Goal: Task Accomplishment & Management: Use online tool/utility

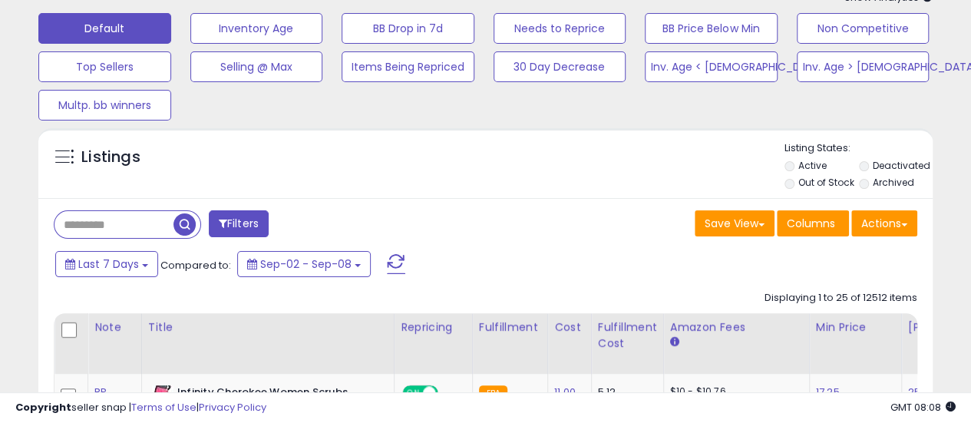
scroll to position [77, 0]
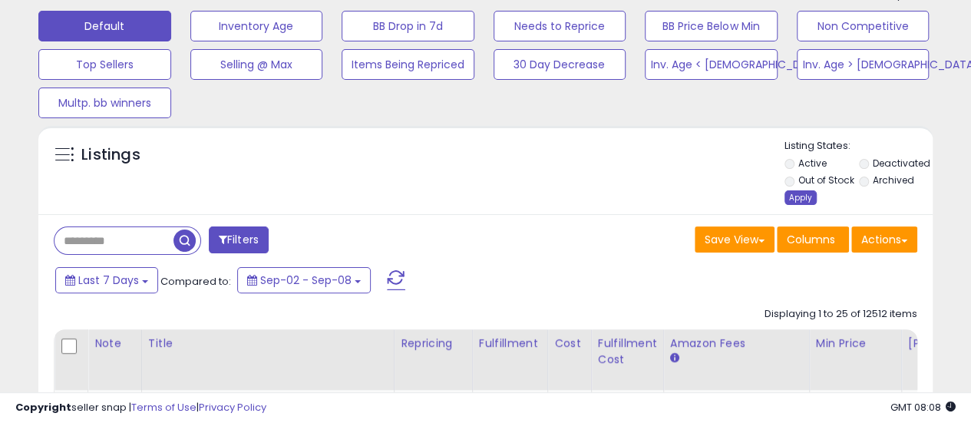
click at [807, 194] on div "Apply" at bounding box center [801, 197] width 32 height 15
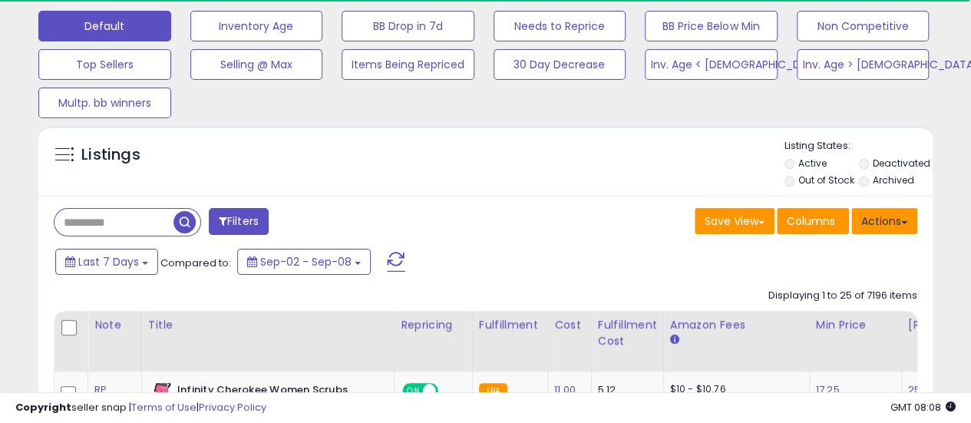
click at [909, 228] on button "Actions" at bounding box center [885, 221] width 66 height 26
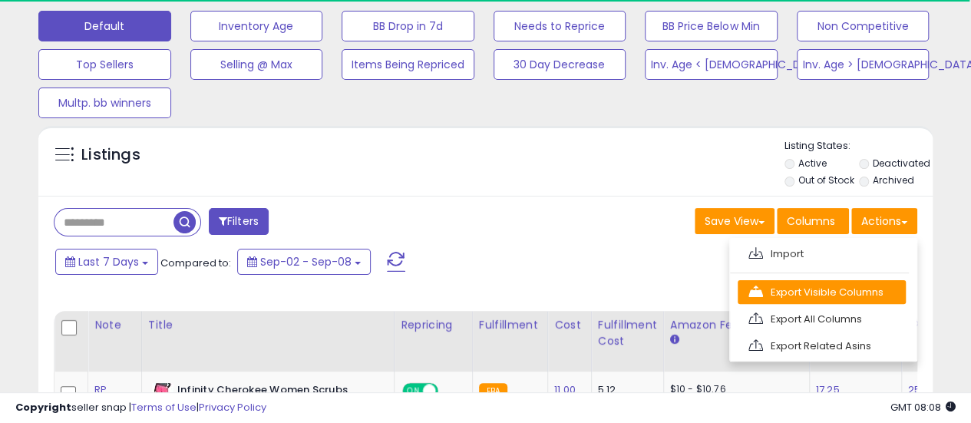
click at [880, 293] on link "Export Visible Columns" at bounding box center [822, 292] width 168 height 24
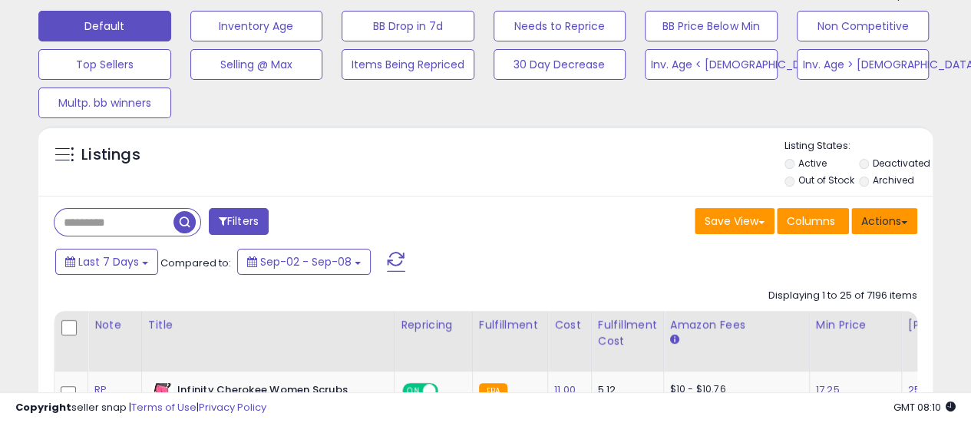
click at [912, 230] on button "Actions" at bounding box center [885, 221] width 66 height 26
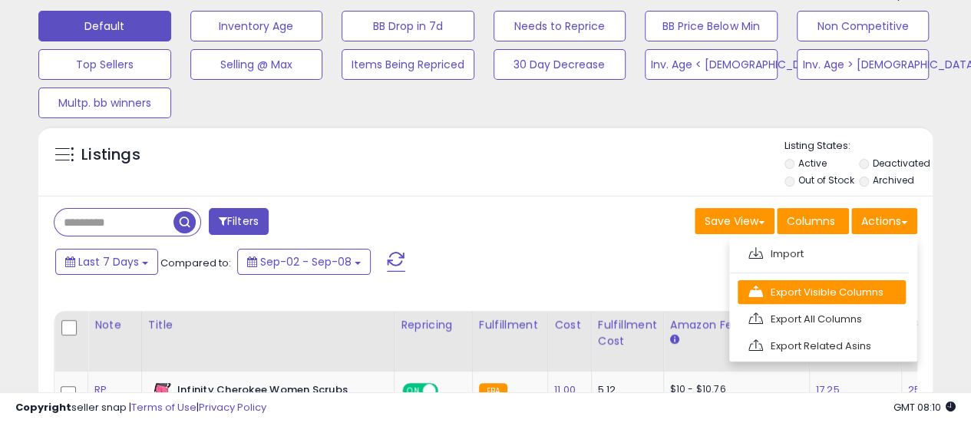
click at [855, 283] on link "Export Visible Columns" at bounding box center [822, 292] width 168 height 24
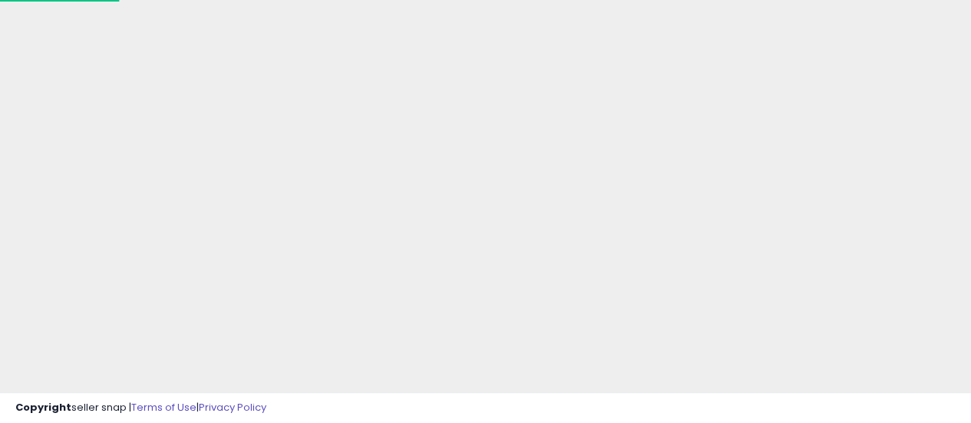
scroll to position [77, 0]
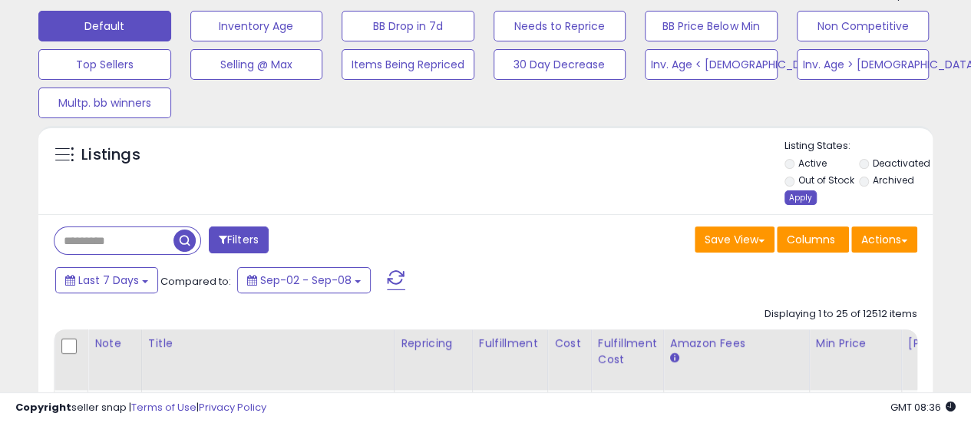
click at [805, 197] on div "Apply" at bounding box center [801, 197] width 32 height 15
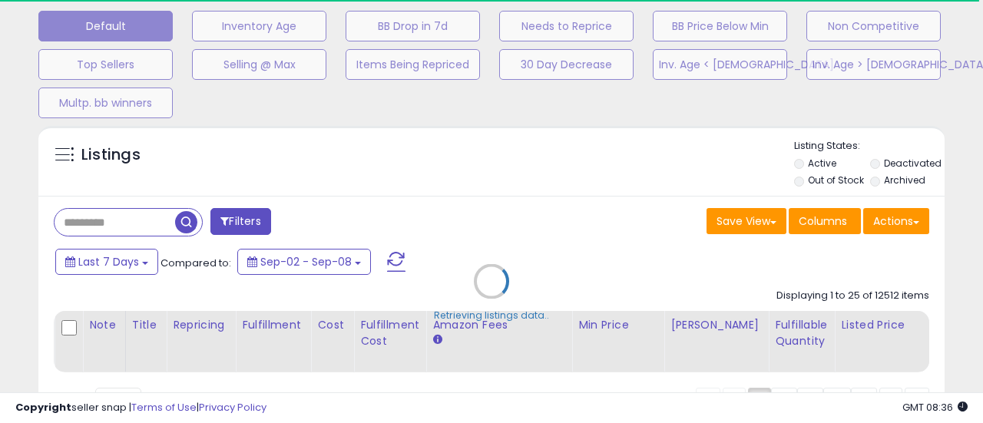
click at [910, 231] on div "Retrieving listings data.." at bounding box center [491, 292] width 929 height 349
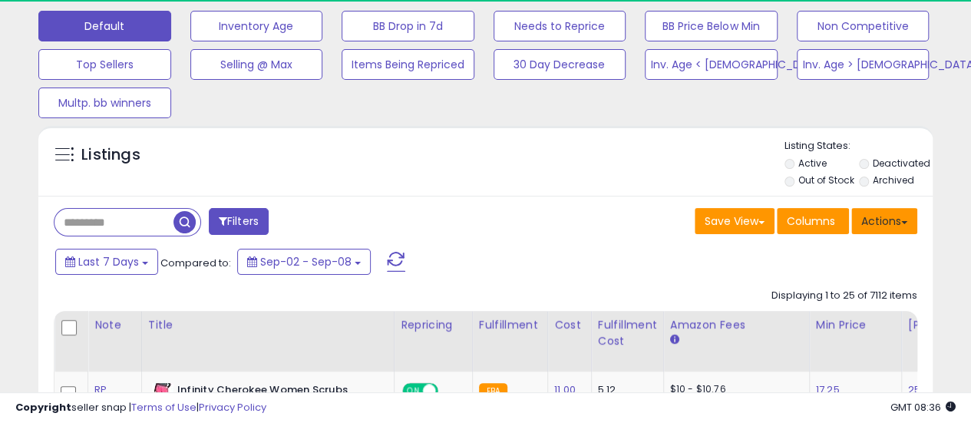
click at [900, 231] on button "Actions" at bounding box center [885, 221] width 66 height 26
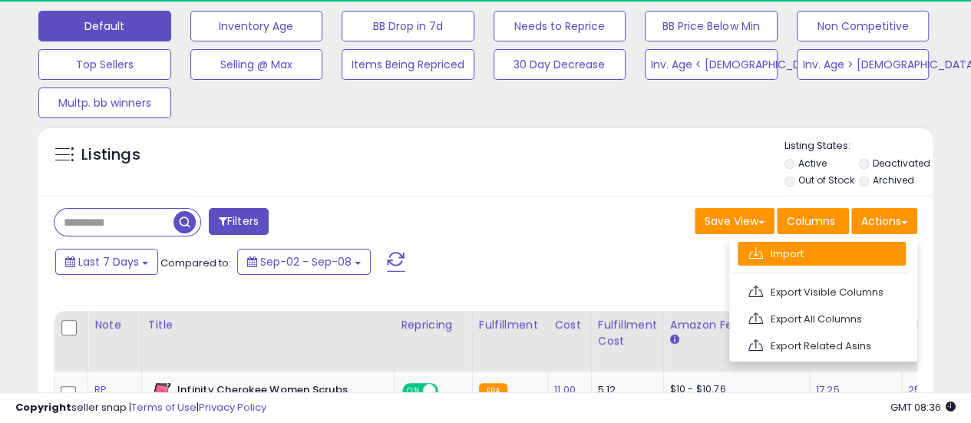
click at [849, 259] on link "Import" at bounding box center [822, 254] width 168 height 24
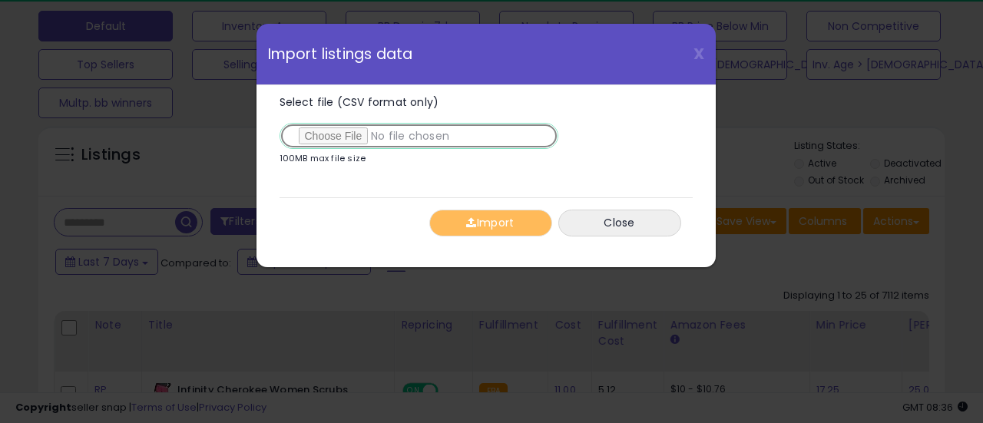
click at [348, 141] on input "Select file (CSV format only)" at bounding box center [419, 136] width 279 height 26
type input "**********"
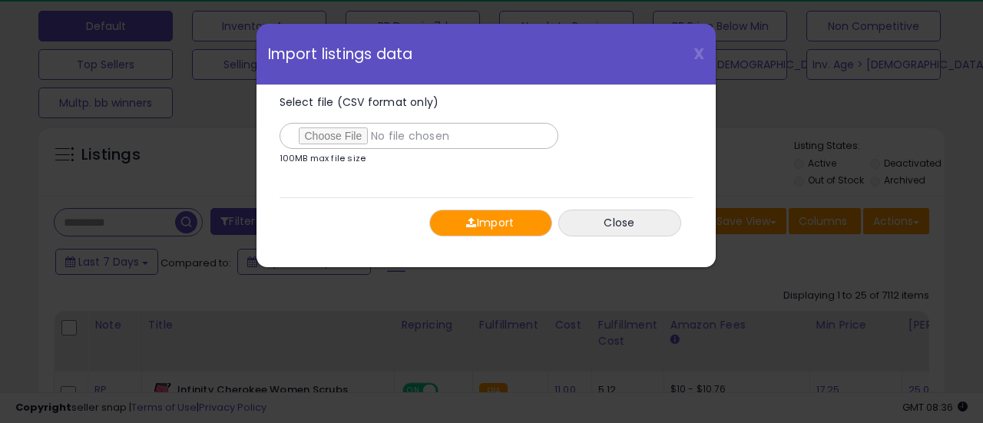
click at [493, 229] on button "Import" at bounding box center [490, 223] width 123 height 27
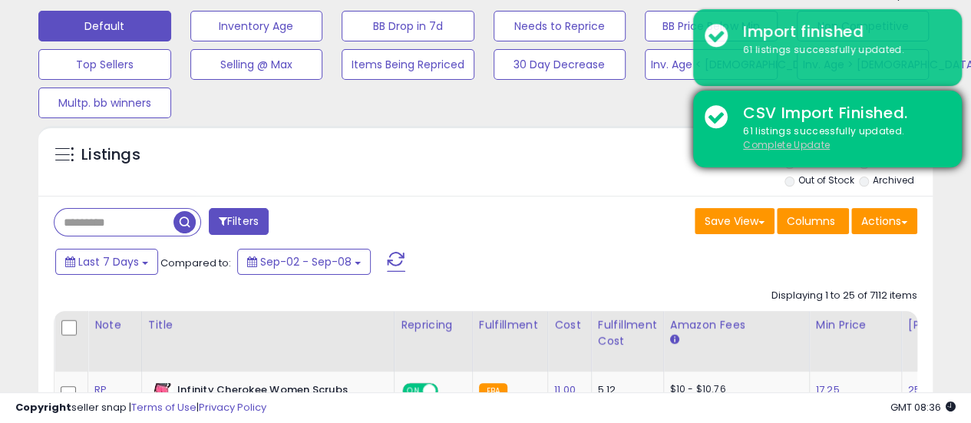
click at [793, 144] on u "Complete Update" at bounding box center [786, 144] width 87 height 13
